Goal: Transaction & Acquisition: Purchase product/service

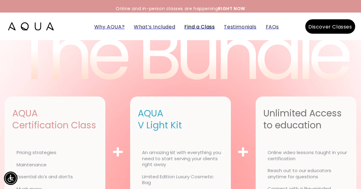
scroll to position [1471, 0]
click at [43, 25] on img at bounding box center [31, 26] width 46 height 8
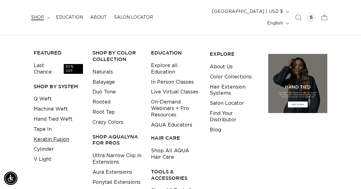
scroll to position [0, 634]
click at [62, 134] on link "Keratin Fusion" at bounding box center [51, 139] width 35 height 10
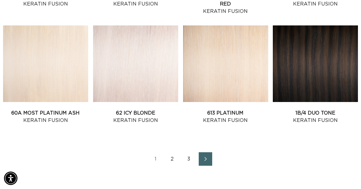
scroll to position [0, 634]
click at [188, 152] on link "3" at bounding box center [188, 158] width 13 height 13
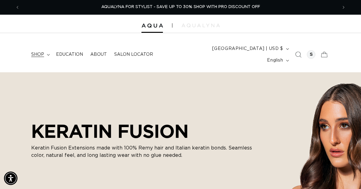
click at [47, 51] on summary "shop" at bounding box center [40, 54] width 25 height 13
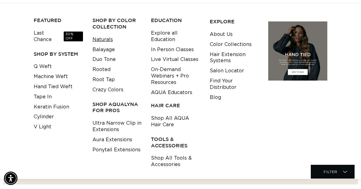
scroll to position [0, 317]
click at [169, 153] on link "Shop All Tools & Accessories" at bounding box center [175, 161] width 49 height 17
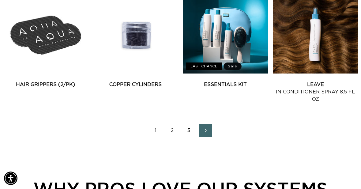
scroll to position [749, 0]
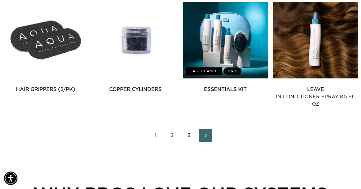
click at [169, 128] on link "2" at bounding box center [171, 134] width 13 height 13
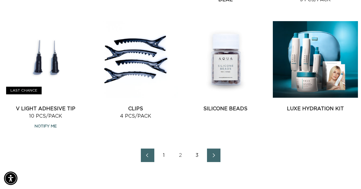
click at [210, 153] on icon "Next page" at bounding box center [214, 155] width 8 height 4
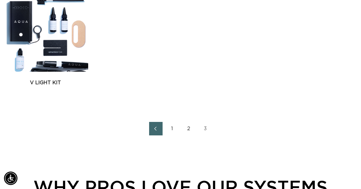
scroll to position [0, 634]
